Goal: Task Accomplishment & Management: Manage account settings

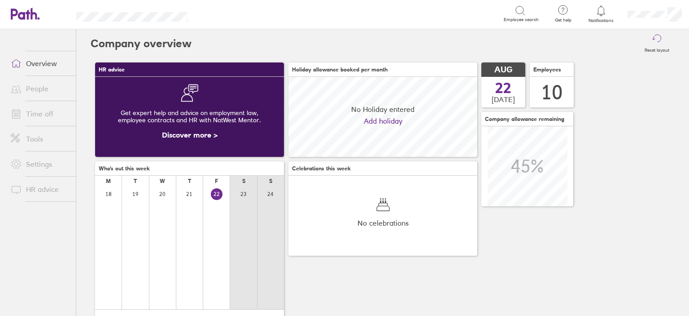
scroll to position [79, 189]
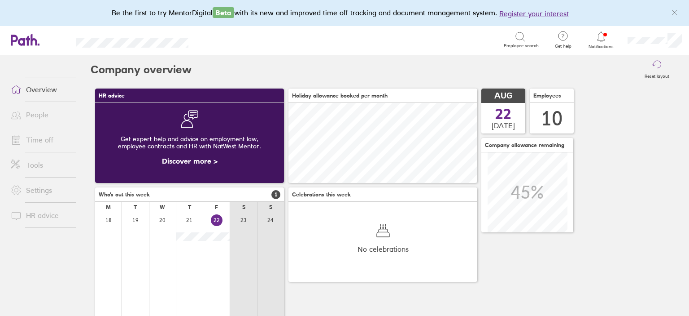
click at [602, 45] on span "Notifications" at bounding box center [601, 46] width 29 height 5
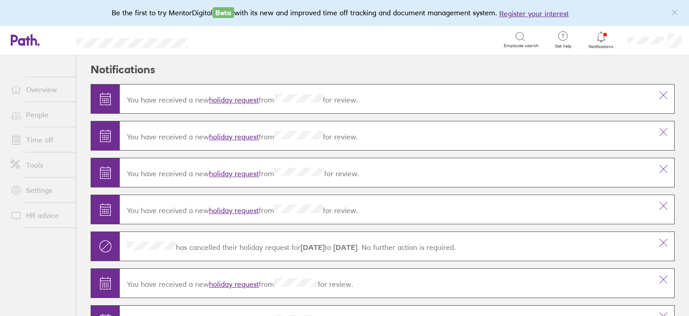
click at [220, 103] on div "You have received a new holiday request from for review." at bounding box center [386, 99] width 533 height 25
click at [231, 99] on link "holiday request" at bounding box center [234, 99] width 50 height 9
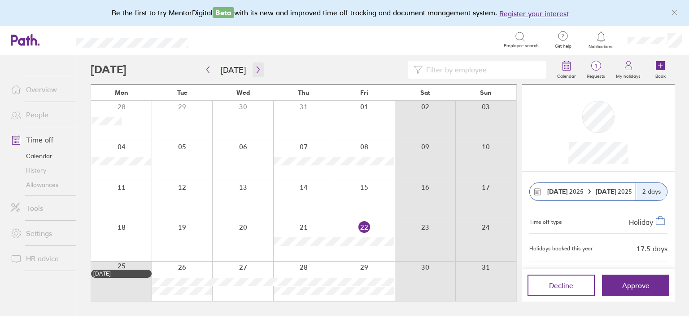
click at [256, 73] on icon "button" at bounding box center [258, 69] width 7 height 7
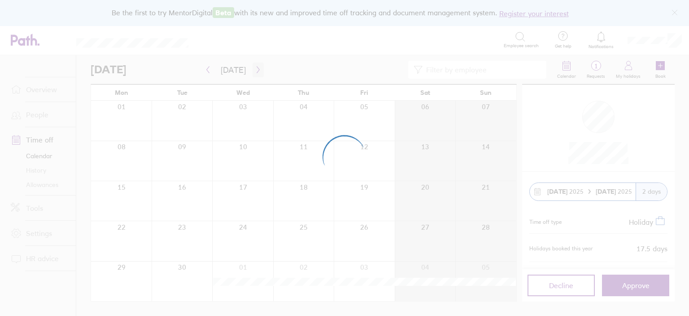
click at [256, 73] on div at bounding box center [344, 158] width 689 height 316
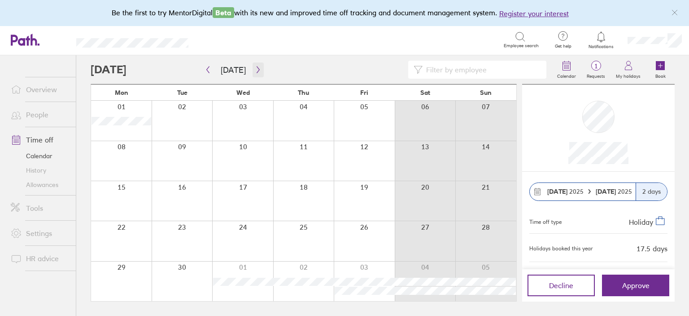
click at [256, 73] on icon "button" at bounding box center [258, 69] width 7 height 7
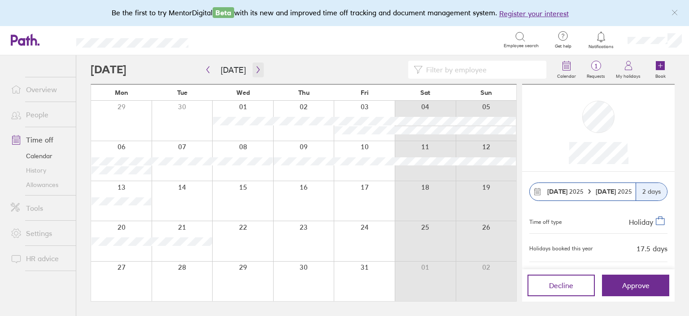
click at [256, 73] on icon "button" at bounding box center [258, 69] width 7 height 7
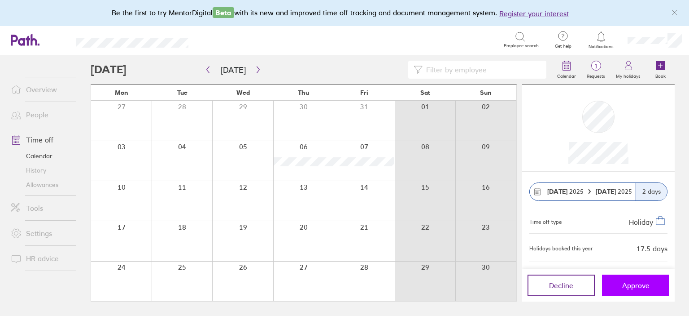
click at [650, 287] on button "Approve" at bounding box center [635, 285] width 67 height 22
